Goal: Navigation & Orientation: Find specific page/section

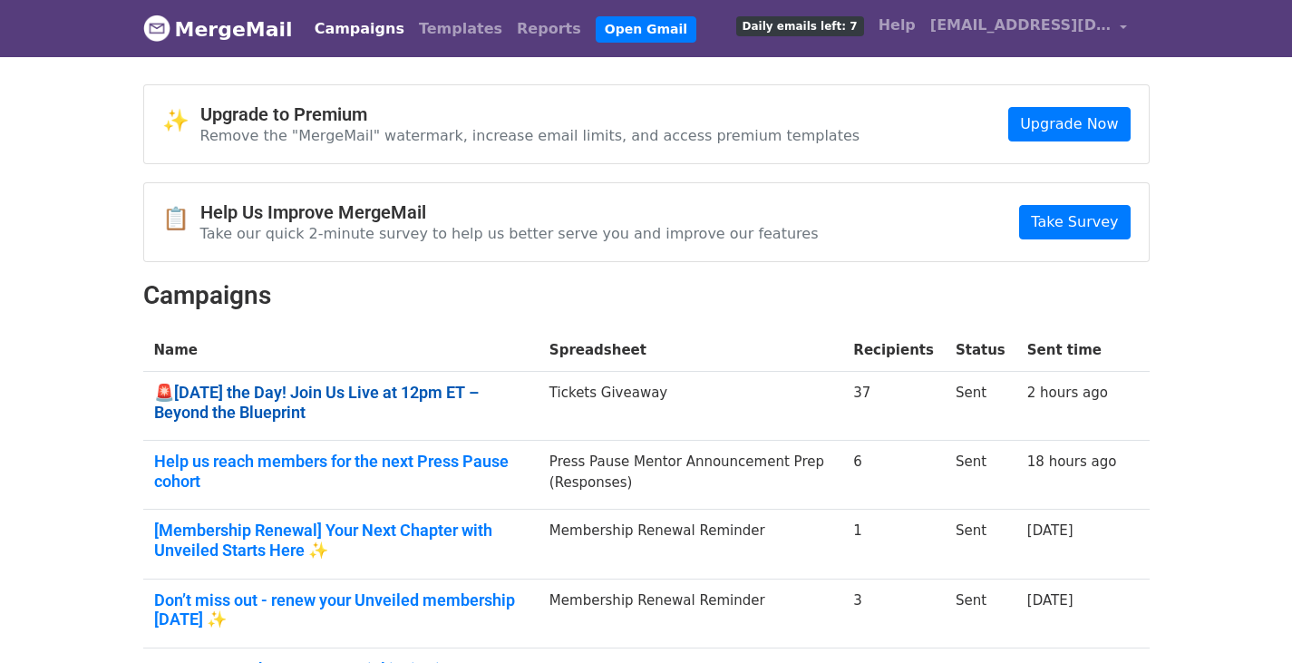
click at [200, 397] on link "🚨[DATE] the Day! Join Us Live at 12pm ET – Beyond the Blueprint" at bounding box center [340, 401] width 373 height 39
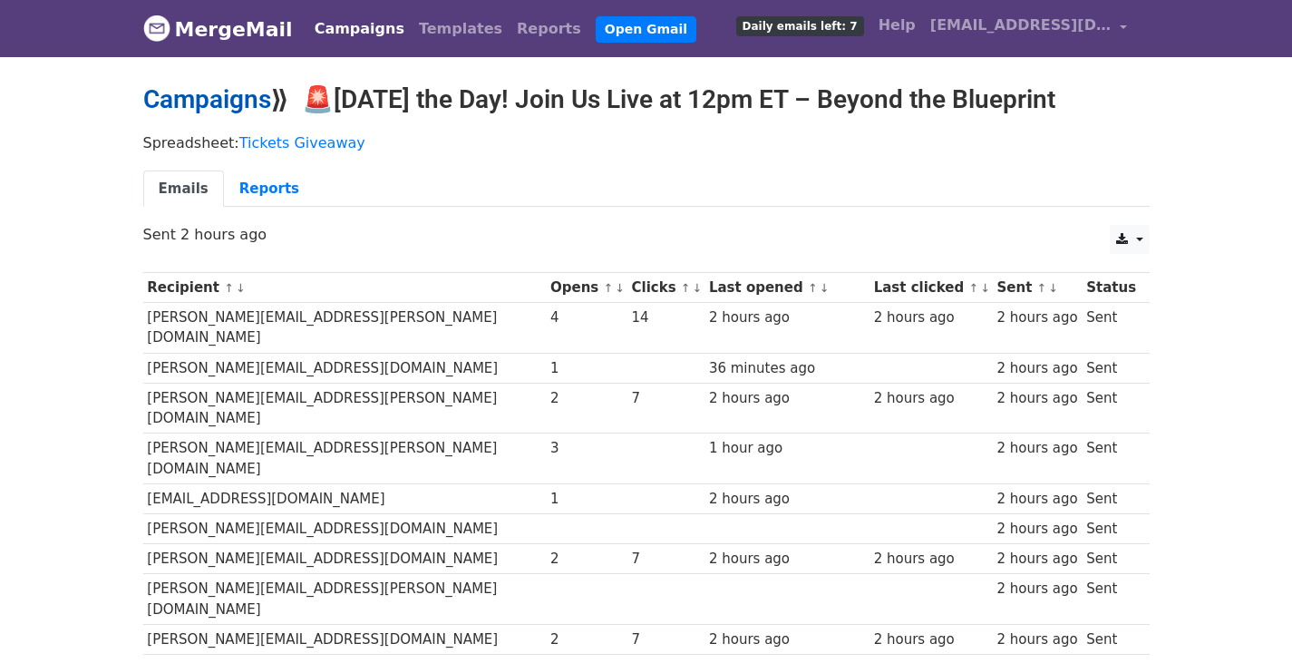
click at [200, 103] on link "Campaigns" at bounding box center [207, 99] width 128 height 30
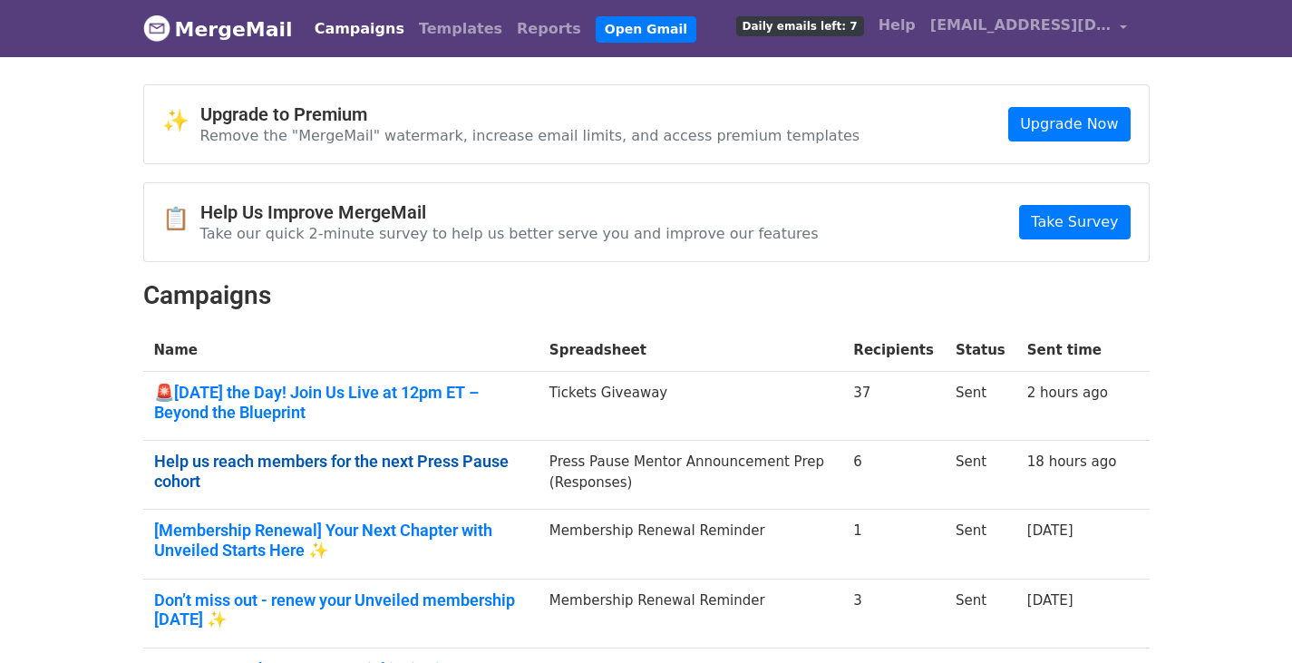
click at [301, 460] on link "Help us reach members for the next Press Pause cohort" at bounding box center [340, 470] width 373 height 39
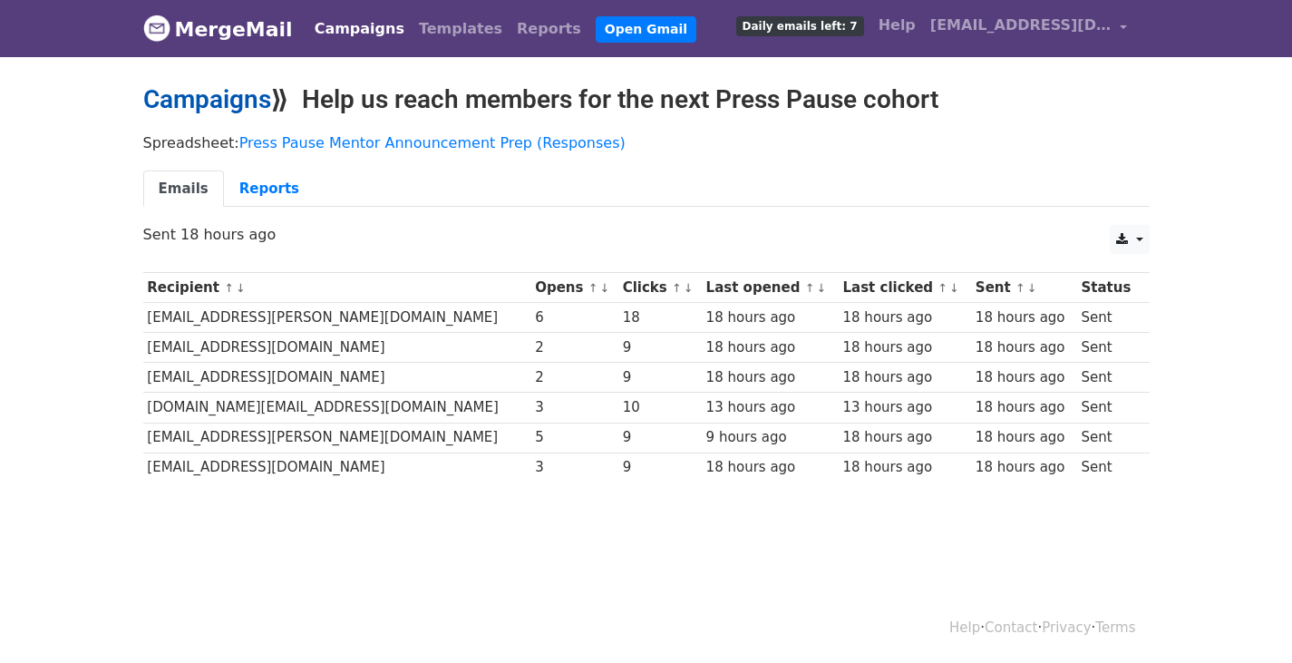
click at [229, 102] on link "Campaigns" at bounding box center [207, 99] width 128 height 30
